Goal: Register for event/course

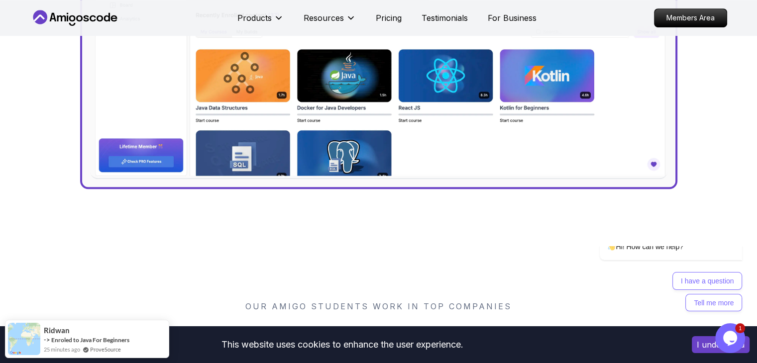
scroll to position [527, 0]
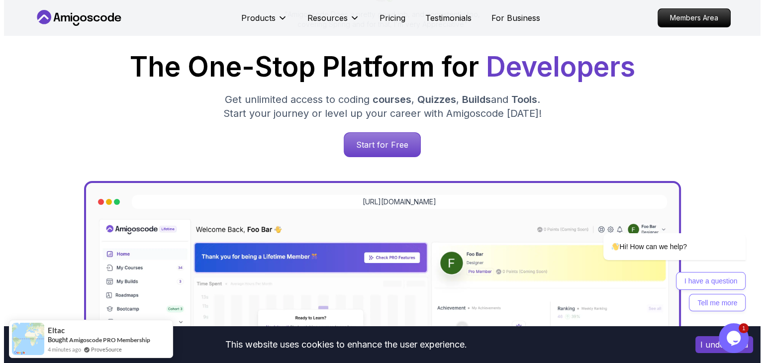
scroll to position [0, 0]
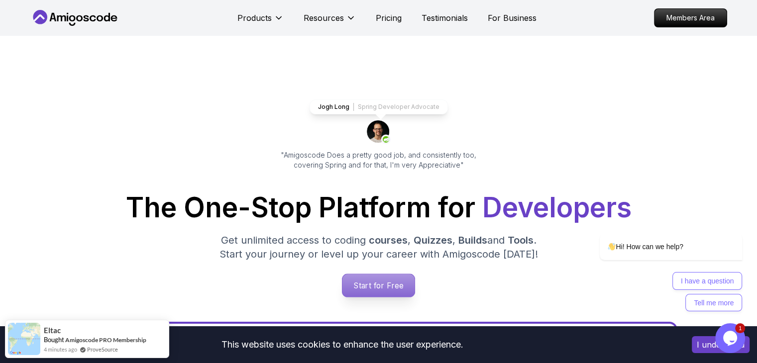
click at [390, 291] on p "Start for Free" at bounding box center [378, 285] width 72 height 23
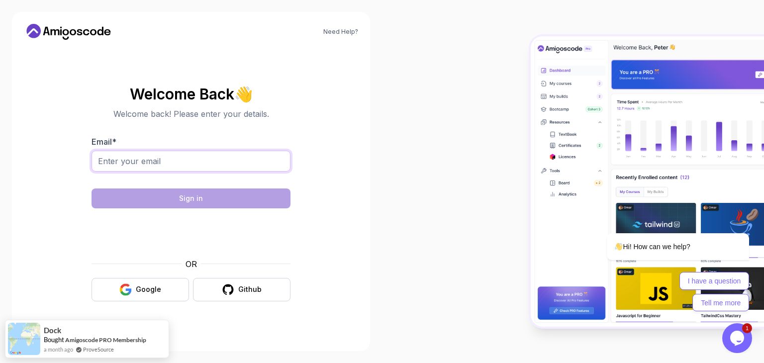
click at [149, 163] on input "Email *" at bounding box center [191, 161] width 199 height 21
click at [124, 291] on icon "button" at bounding box center [125, 290] width 12 height 12
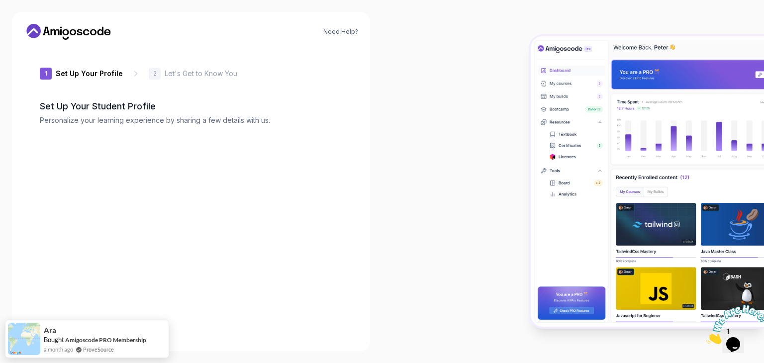
type input "sunnyfalcon53e21"
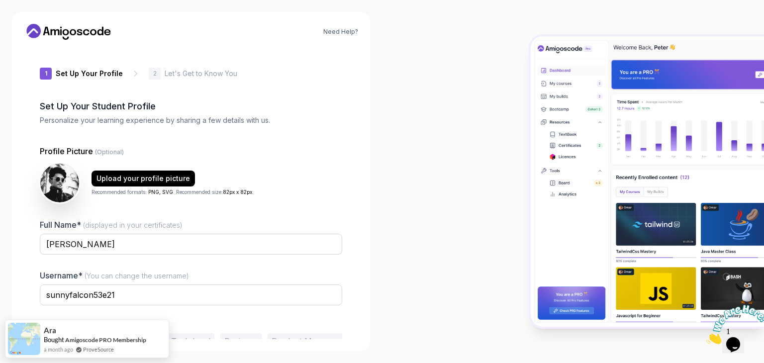
scroll to position [52, 0]
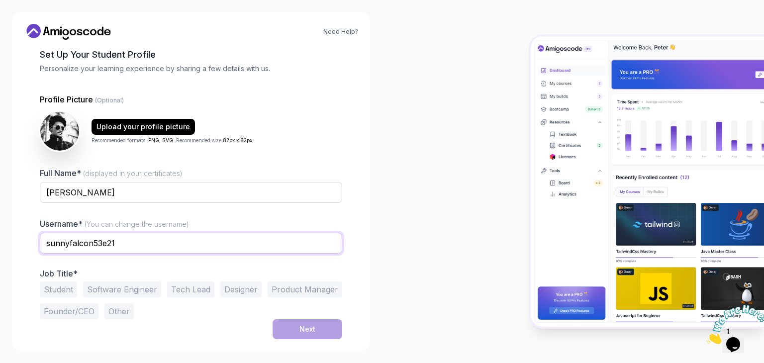
drag, startPoint x: 195, startPoint y: 236, endPoint x: 0, endPoint y: 233, distance: 195.1
click at [0, 233] on div "Need Help? 1 Set Up Your Profile 1 Set Up Your Profile 2 Let's Get to Know You …" at bounding box center [191, 181] width 382 height 363
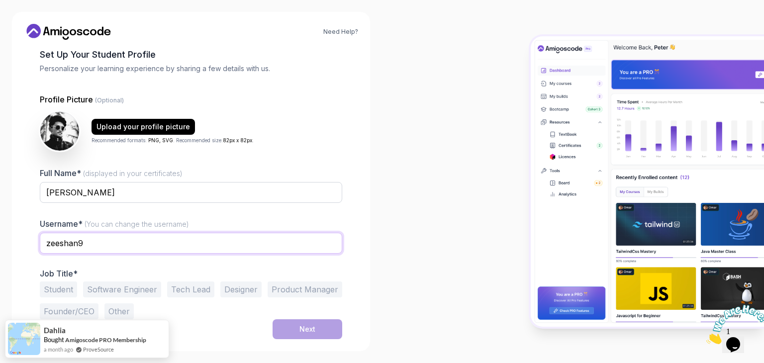
type input "zeeshan9"
click at [67, 292] on button "Student" at bounding box center [58, 290] width 37 height 16
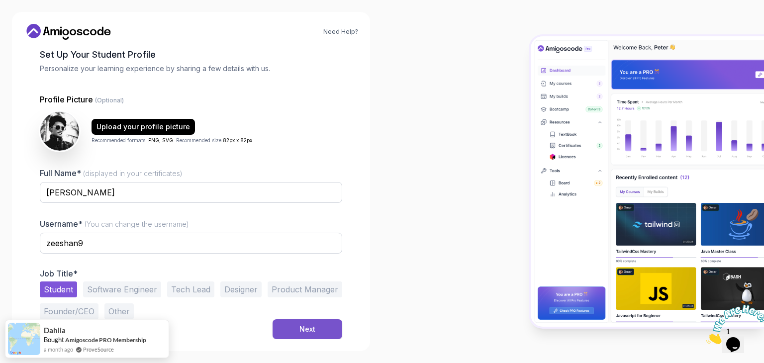
click at [311, 326] on div "Next" at bounding box center [308, 329] width 16 height 10
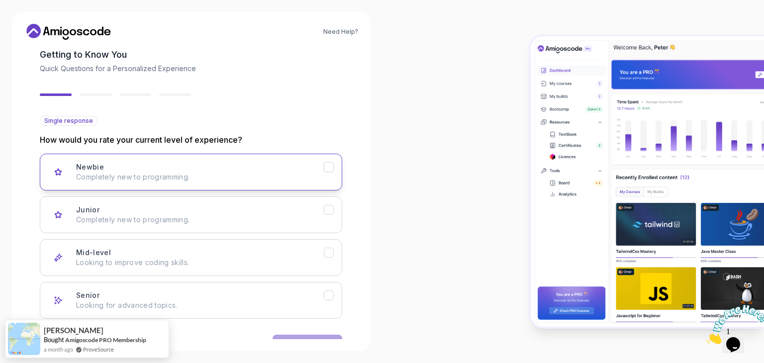
click at [136, 180] on p "Completely new to programming." at bounding box center [200, 177] width 248 height 10
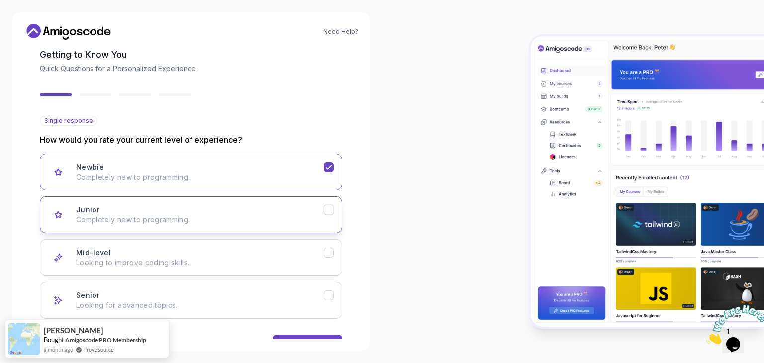
click at [157, 215] on p "Completely new to programming." at bounding box center [200, 220] width 248 height 10
click at [295, 333] on div "Back Next" at bounding box center [191, 345] width 303 height 52
click at [295, 335] on button "Next" at bounding box center [308, 345] width 70 height 20
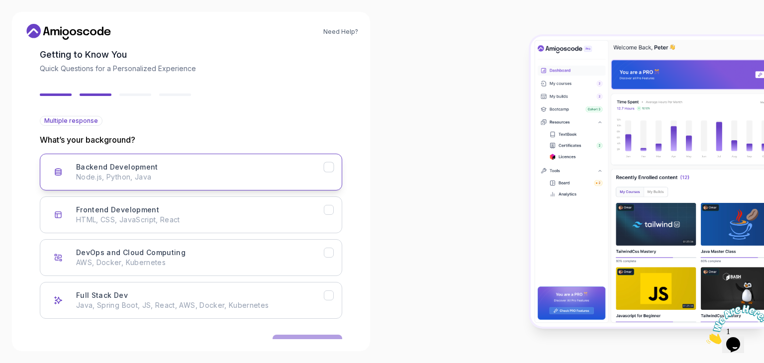
scroll to position [82, 0]
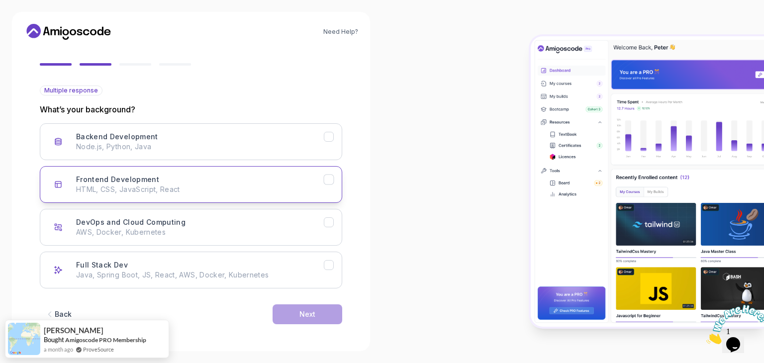
click at [308, 175] on div "Frontend Development HTML, CSS, JavaScript, React" at bounding box center [200, 185] width 248 height 20
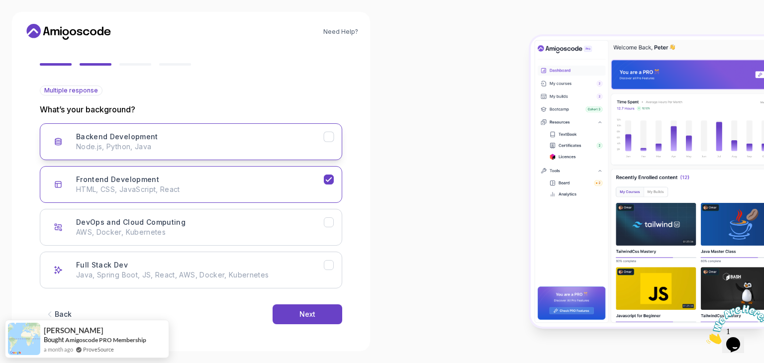
click at [315, 151] on button "Backend Development Node.js, Python, Java" at bounding box center [191, 141] width 303 height 37
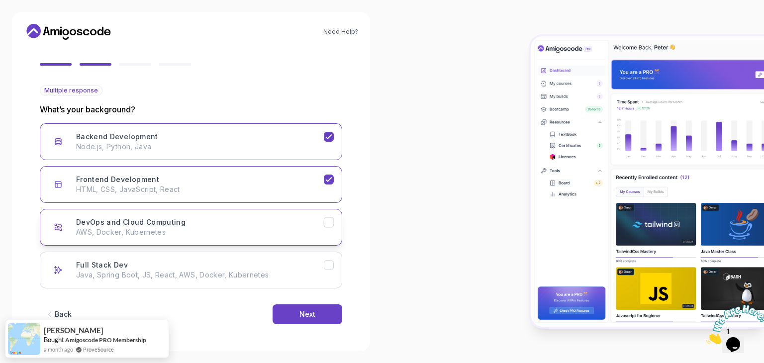
click at [308, 227] on p "AWS, Docker, Kubernetes" at bounding box center [200, 232] width 248 height 10
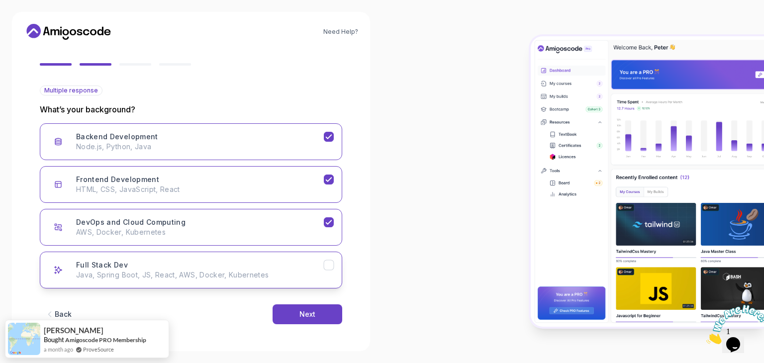
click at [316, 265] on div "Full Stack Dev Java, Spring Boot, JS, React, AWS, Docker, Kubernetes" at bounding box center [200, 270] width 248 height 20
click at [307, 310] on div "Next" at bounding box center [308, 315] width 16 height 10
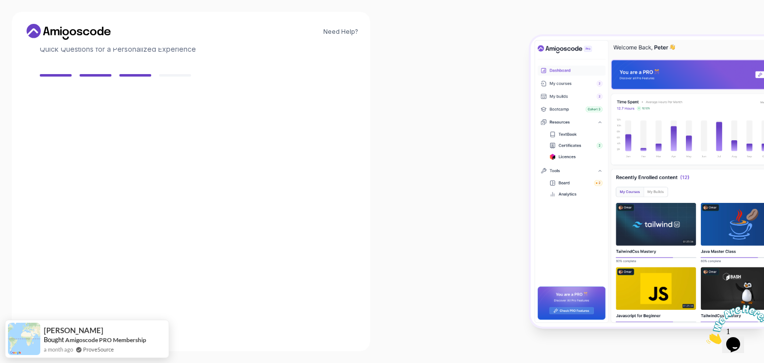
scroll to position [71, 0]
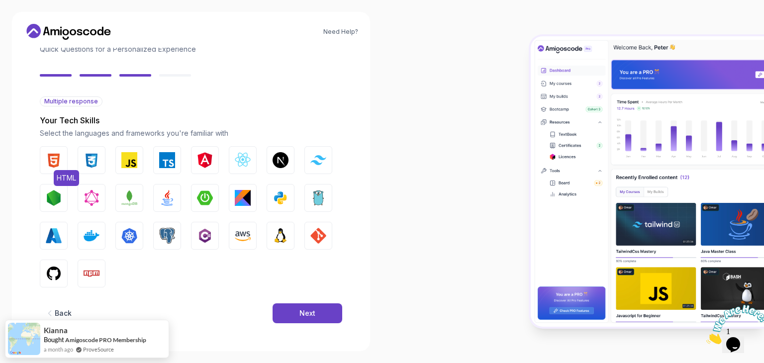
click at [60, 160] on img "button" at bounding box center [54, 160] width 16 height 16
click at [89, 156] on img "button" at bounding box center [92, 160] width 16 height 16
click at [139, 155] on button "JavaScript" at bounding box center [129, 160] width 28 height 28
click at [236, 160] on img "button" at bounding box center [243, 160] width 16 height 16
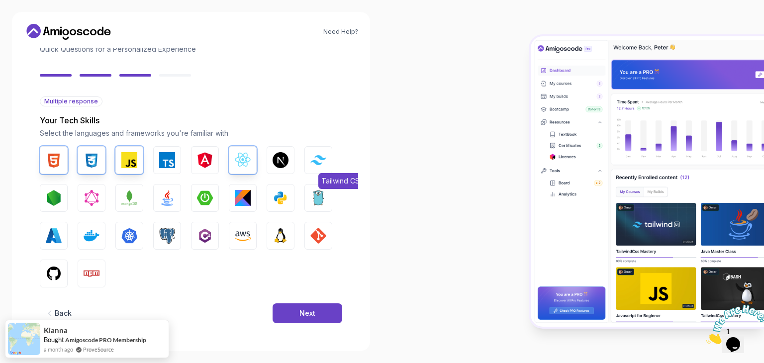
click at [316, 162] on img "button" at bounding box center [319, 159] width 16 height 9
click at [166, 196] on img "button" at bounding box center [167, 198] width 16 height 16
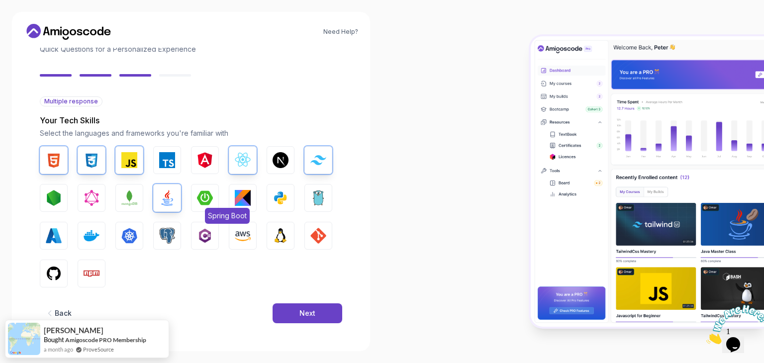
click at [202, 192] on img "button" at bounding box center [205, 198] width 16 height 16
click at [127, 200] on img "button" at bounding box center [129, 198] width 16 height 16
click at [99, 235] on img "button" at bounding box center [92, 236] width 16 height 16
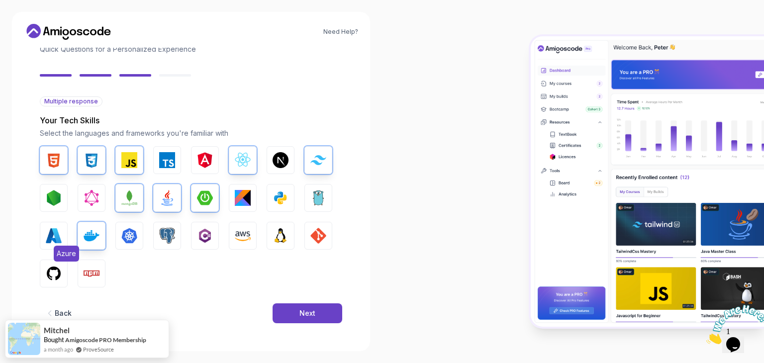
click at [54, 233] on img "button" at bounding box center [54, 236] width 16 height 16
click at [91, 283] on button "Npm" at bounding box center [92, 274] width 28 height 28
click at [44, 273] on button "GitHub" at bounding box center [54, 274] width 28 height 28
click at [328, 238] on button "GIT" at bounding box center [319, 236] width 28 height 28
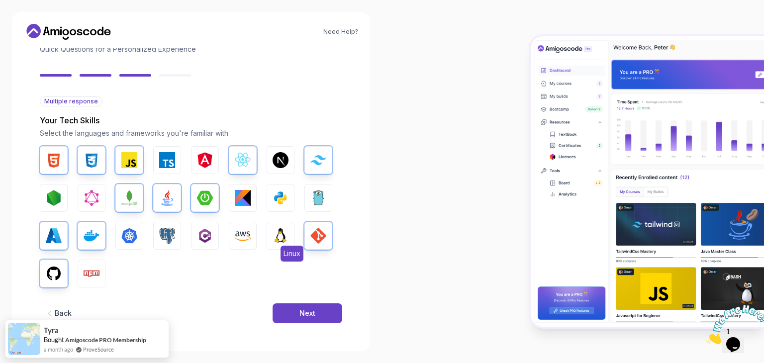
click at [291, 233] on button "Linux" at bounding box center [281, 236] width 28 height 28
click at [315, 313] on div "Next" at bounding box center [308, 314] width 16 height 10
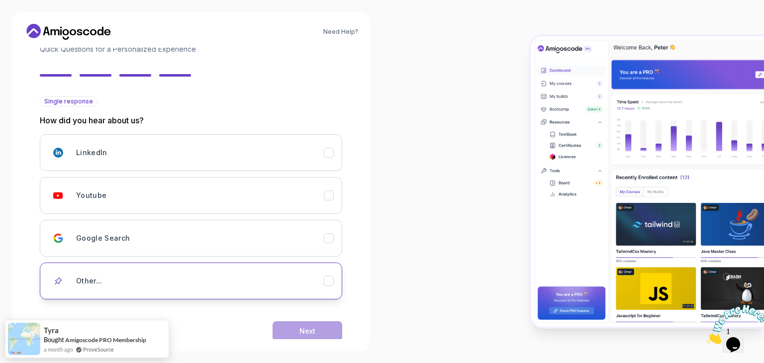
click at [163, 276] on div "Other..." at bounding box center [200, 281] width 248 height 20
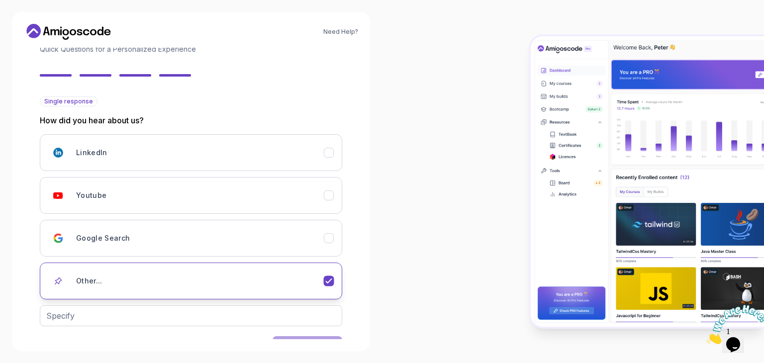
scroll to position [104, 0]
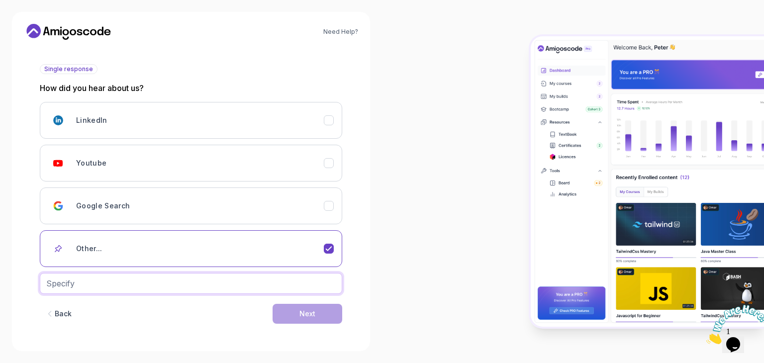
click at [213, 276] on input "text" at bounding box center [191, 283] width 303 height 21
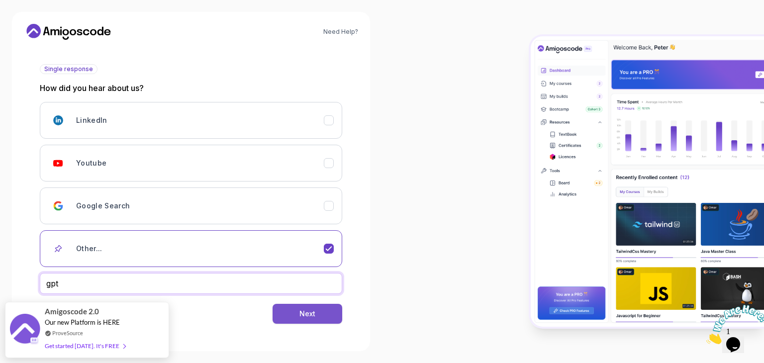
type input "gpt"
click at [318, 319] on button "Next" at bounding box center [308, 314] width 70 height 20
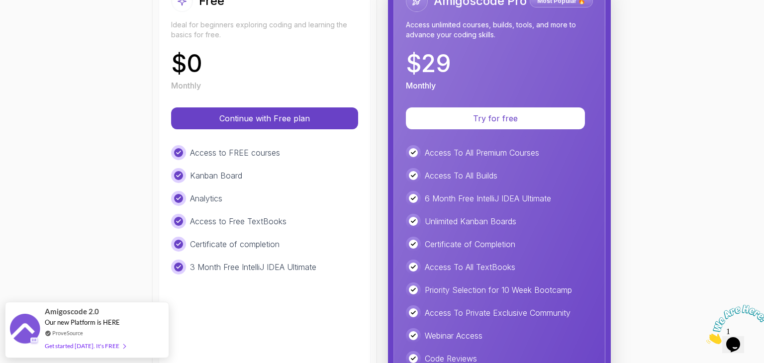
scroll to position [169, 0]
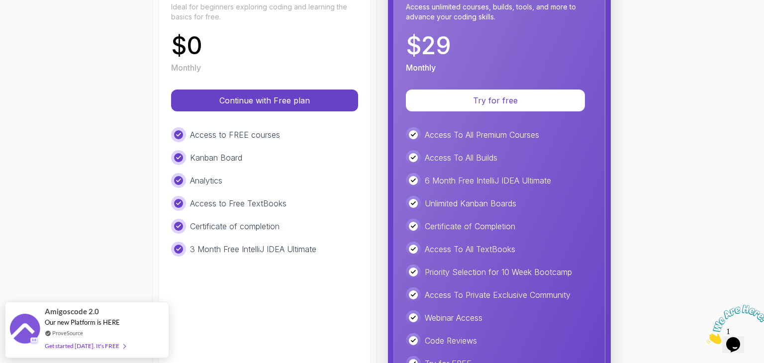
click at [301, 164] on div "Kanban Board" at bounding box center [264, 157] width 187 height 15
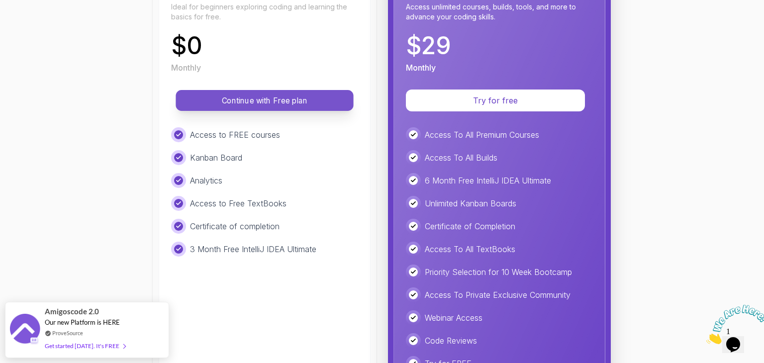
click at [282, 99] on p "Continue with Free plan" at bounding box center [264, 100] width 155 height 11
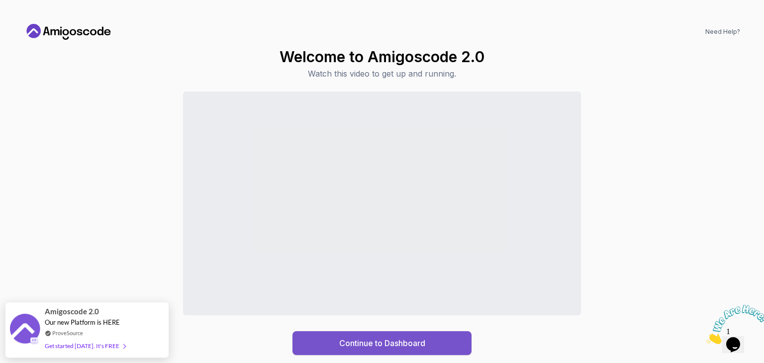
click at [383, 341] on div "Continue to Dashboard" at bounding box center [382, 343] width 86 height 12
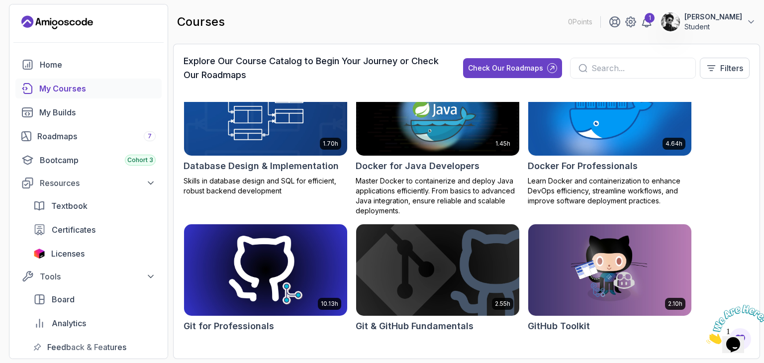
scroll to position [295, 0]
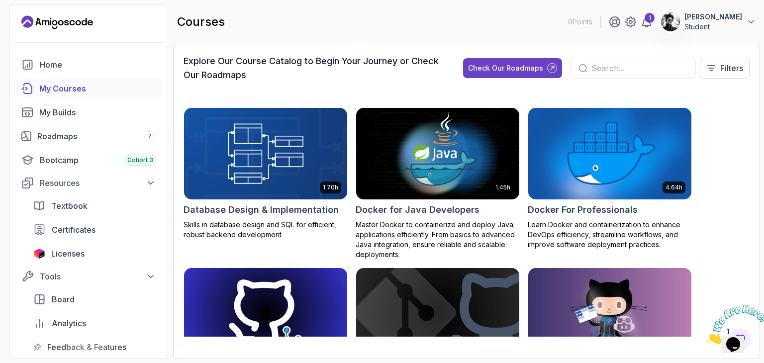
click at [612, 182] on img at bounding box center [610, 154] width 171 height 96
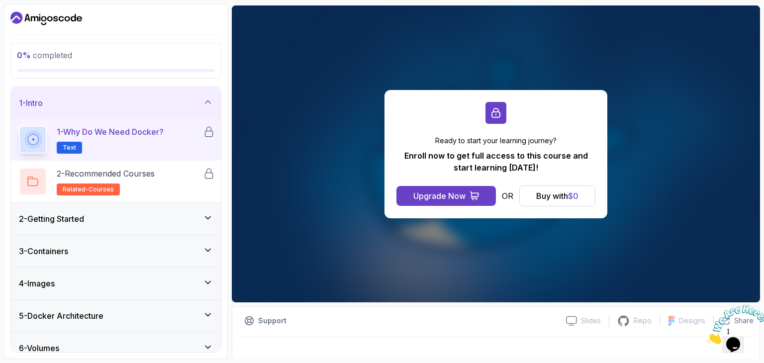
click at [300, 184] on div "Ready to start your learning journey? Enroll now to get full access to this cou…" at bounding box center [496, 153] width 529 height 297
click at [552, 196] on div "Buy with $ 0" at bounding box center [557, 196] width 42 height 12
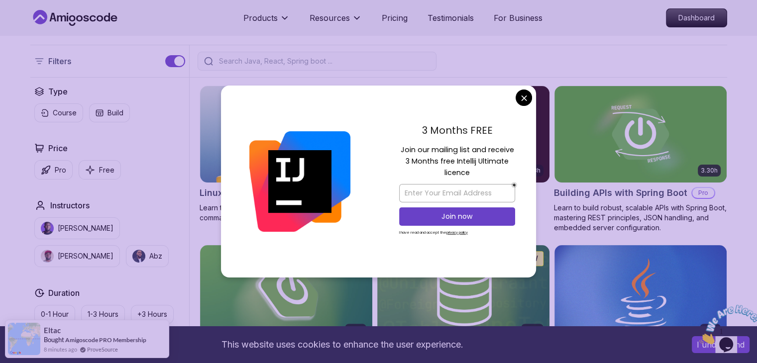
scroll to position [232, 0]
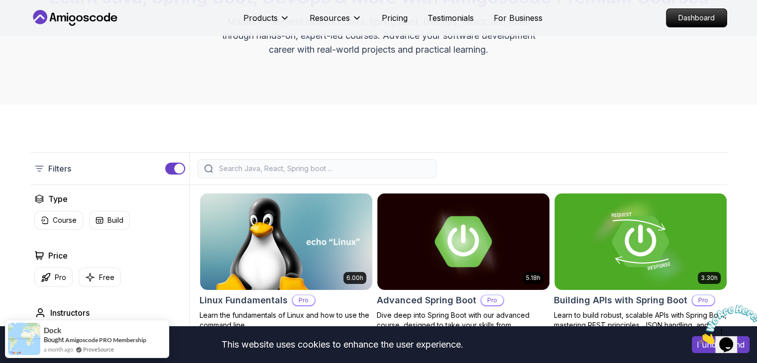
scroll to position [0, 0]
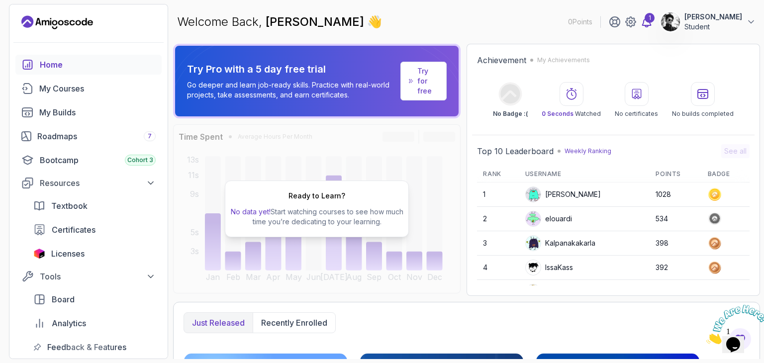
click at [653, 24] on icon at bounding box center [647, 22] width 12 height 12
